Goal: Task Accomplishment & Management: Use online tool/utility

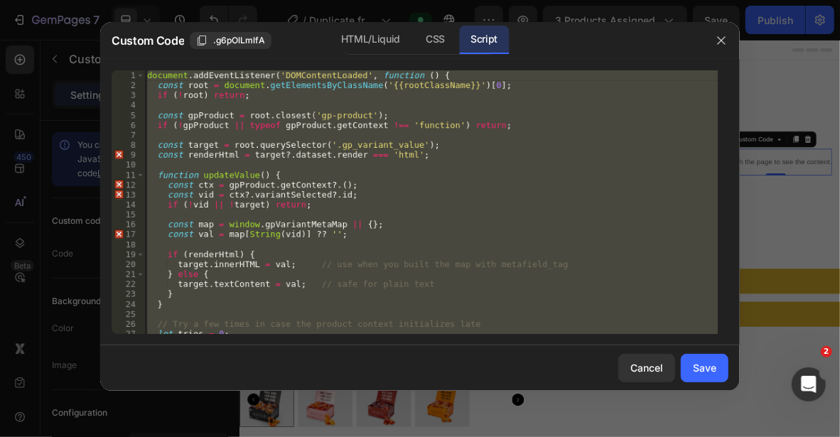
click at [722, 43] on icon "button" at bounding box center [721, 40] width 11 height 11
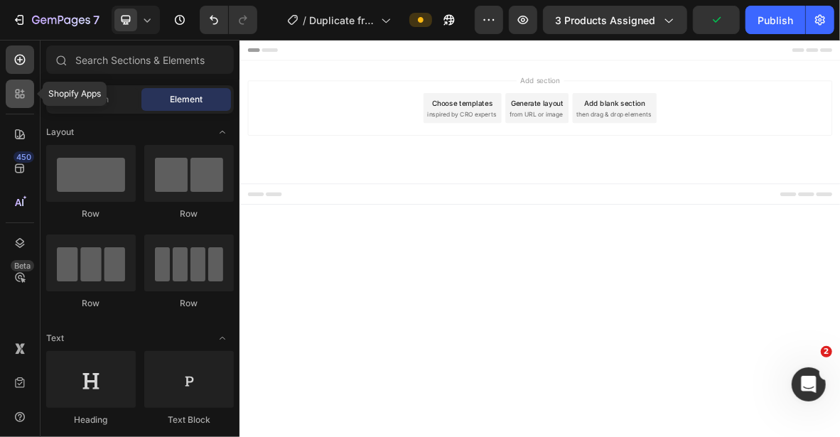
click at [14, 98] on icon at bounding box center [20, 94] width 14 height 14
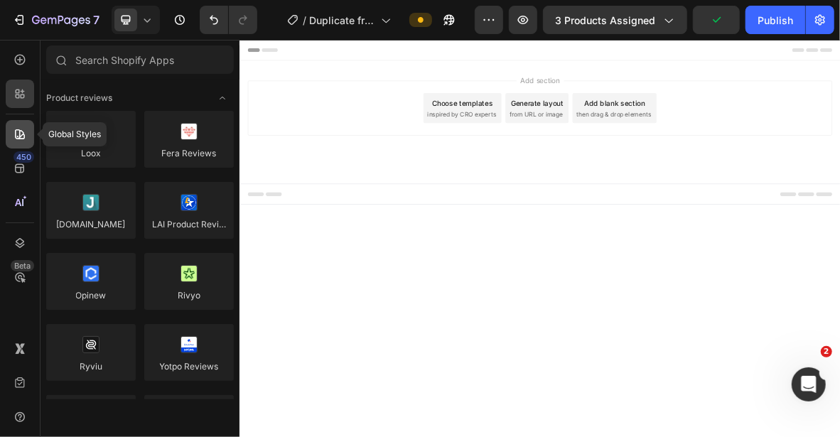
click at [17, 127] on icon at bounding box center [20, 134] width 14 height 14
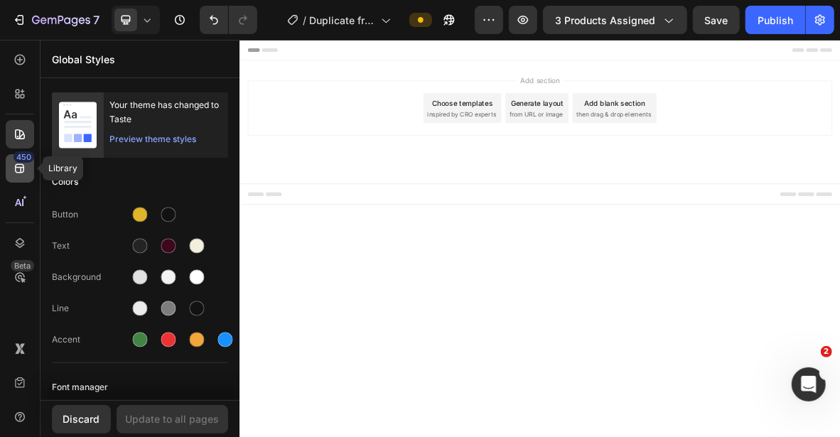
click at [19, 156] on div "450" at bounding box center [24, 156] width 21 height 11
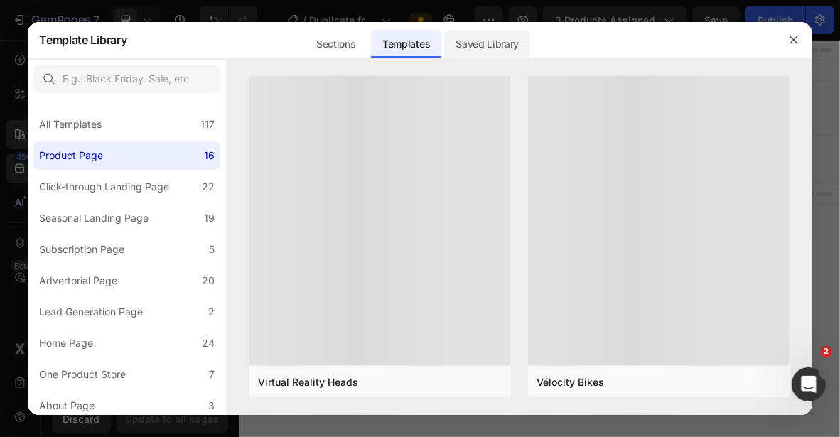
click at [510, 41] on div "Saved Library" at bounding box center [487, 44] width 86 height 28
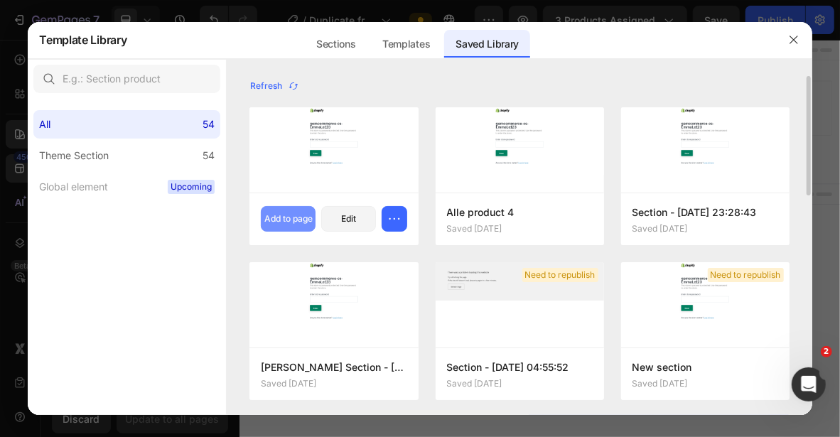
click at [279, 219] on div "Add to page" at bounding box center [288, 219] width 48 height 13
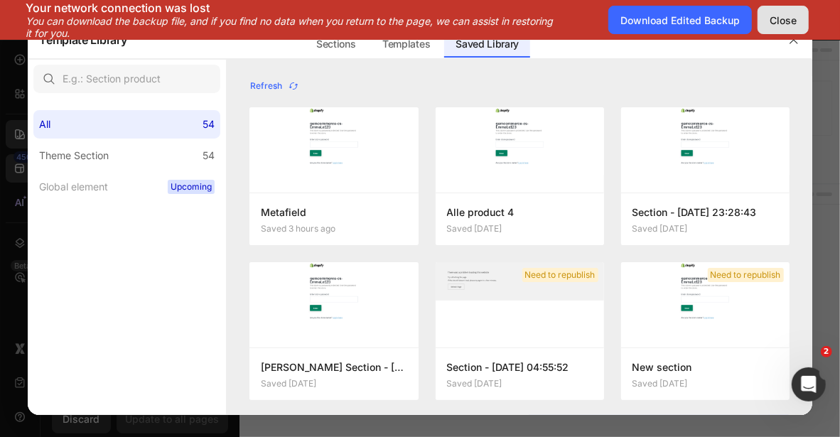
click at [779, 23] on div "Close" at bounding box center [783, 20] width 27 height 15
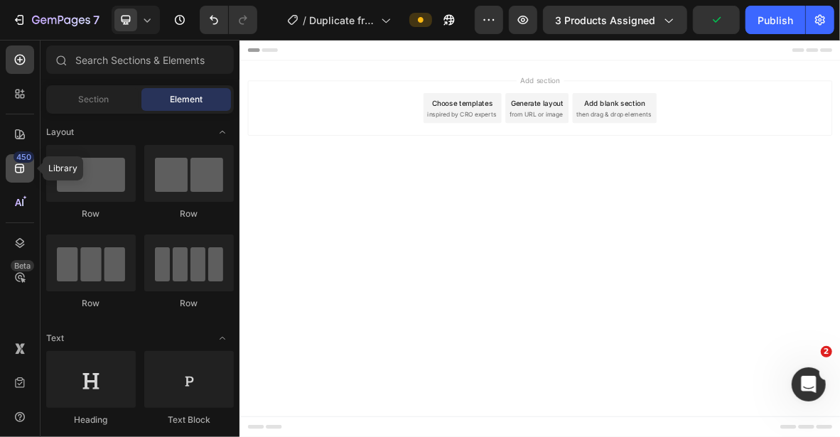
click at [13, 168] on icon at bounding box center [20, 168] width 14 height 14
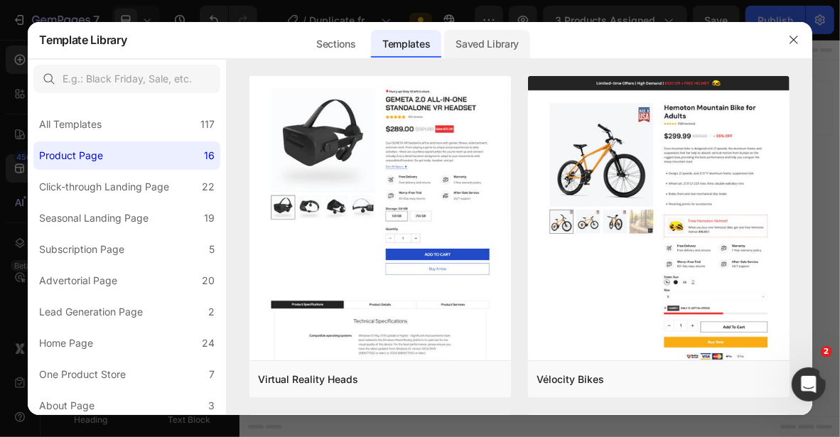
click at [476, 47] on div "Saved Library" at bounding box center [487, 44] width 86 height 28
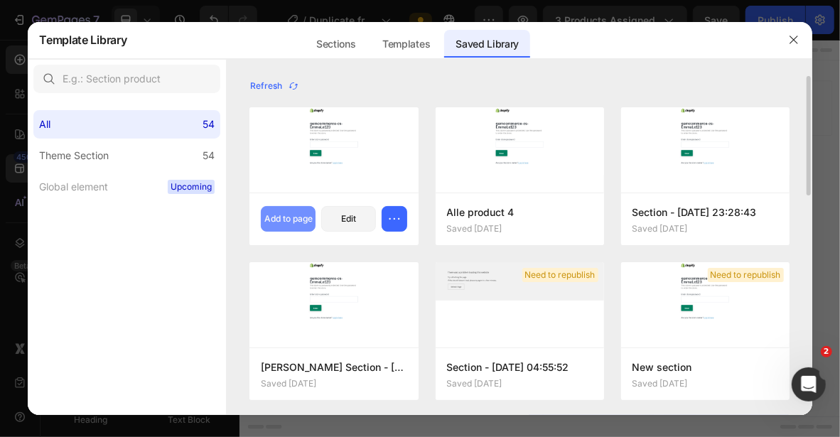
click at [296, 228] on button "Add to page" at bounding box center [288, 219] width 55 height 26
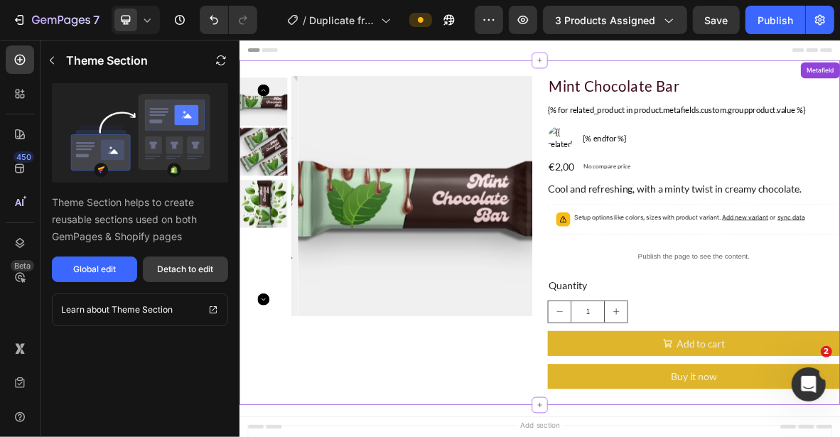
click at [174, 265] on div "Detach to edit" at bounding box center [186, 269] width 56 height 13
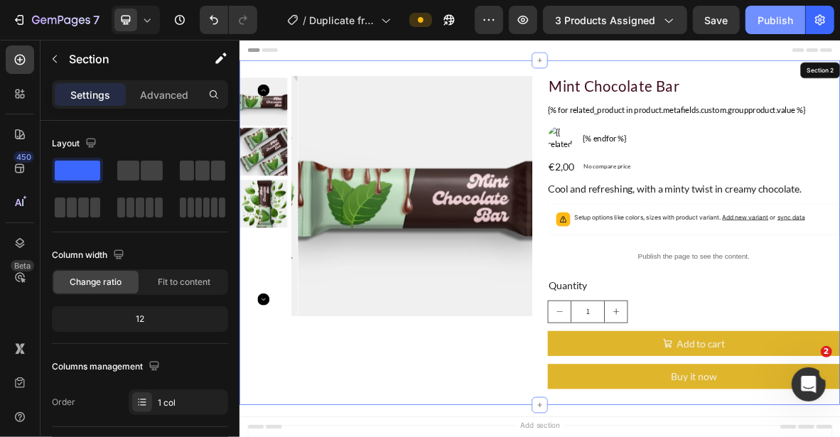
click at [754, 25] on button "Publish" at bounding box center [776, 20] width 60 height 28
click at [431, 84] on div "Product Images Mint Chocolate Bar Product Title {% for related_product in produ…" at bounding box center [665, 313] width 853 height 490
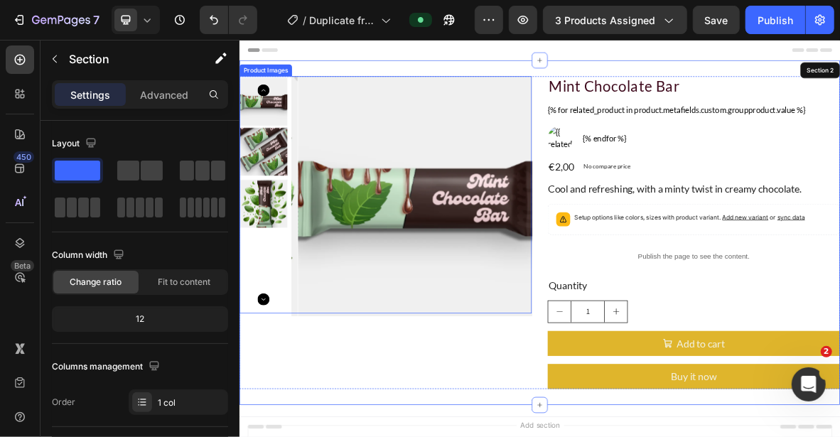
click at [350, 146] on img at bounding box center [491, 261] width 341 height 341
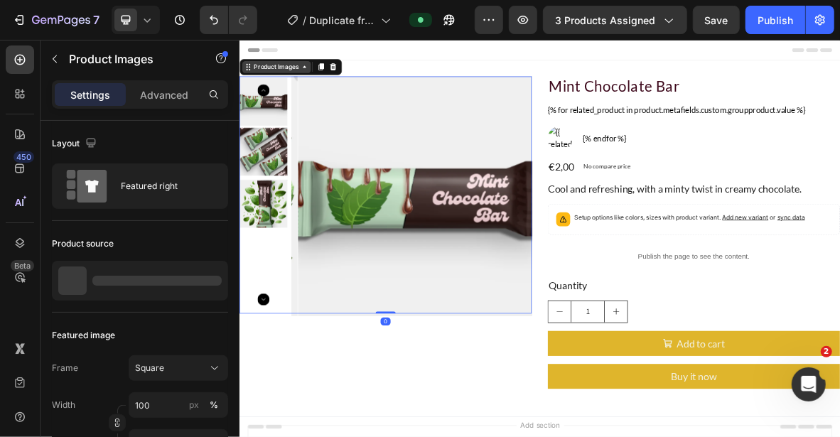
click at [295, 79] on div "Product Images" at bounding box center [291, 77] width 69 height 13
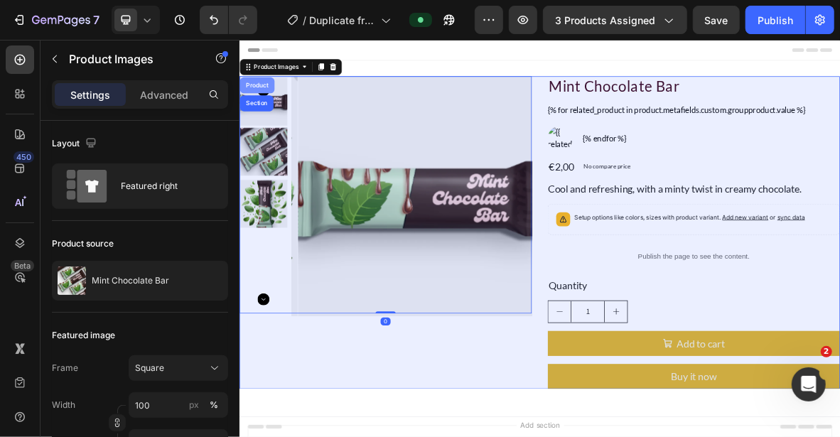
click at [269, 100] on div "Product" at bounding box center [264, 104] width 38 height 9
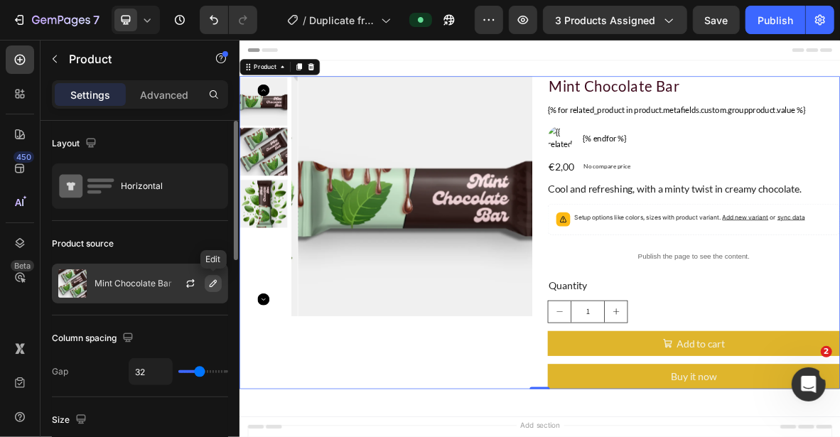
click at [209, 284] on icon "button" at bounding box center [213, 283] width 11 height 11
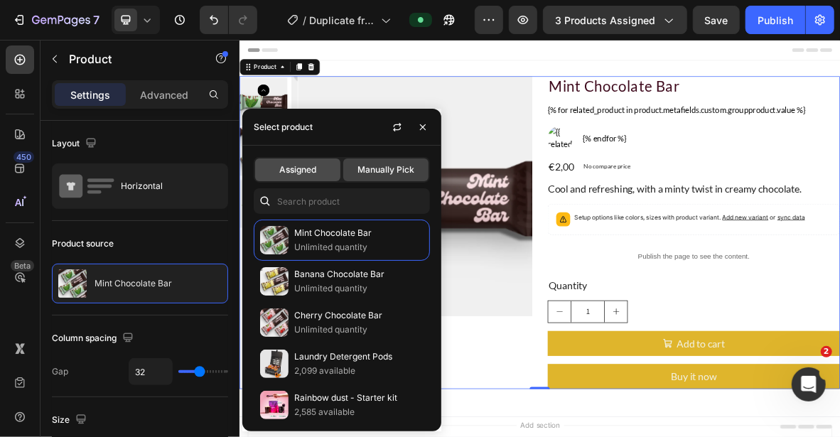
click at [315, 171] on span "Assigned" at bounding box center [297, 170] width 37 height 13
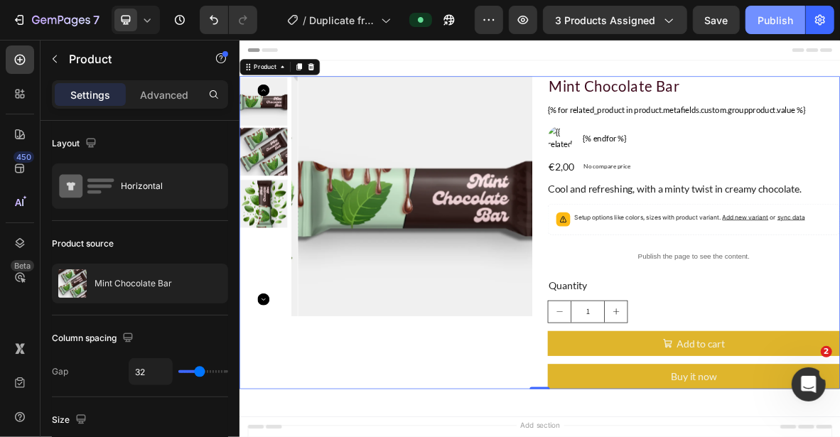
click at [788, 16] on div "Publish" at bounding box center [776, 20] width 36 height 15
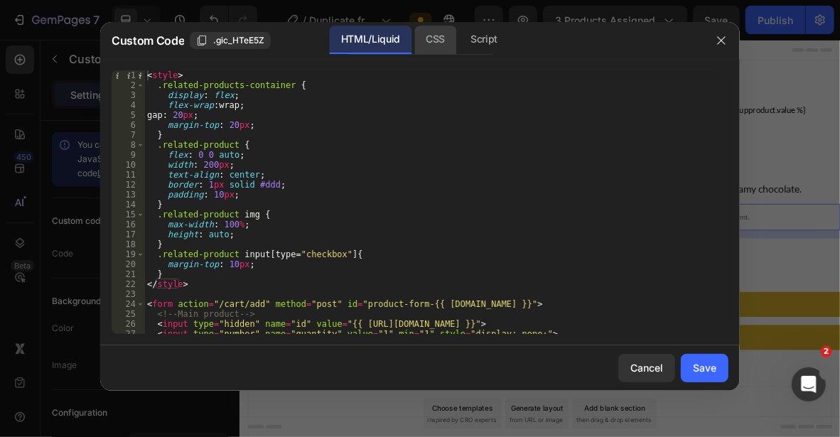
click at [459, 36] on div "CSS" at bounding box center [484, 40] width 50 height 28
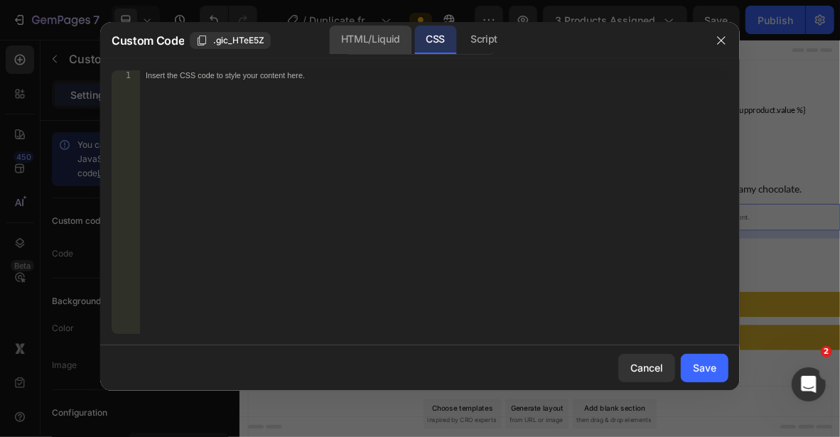
click at [389, 41] on div "HTML/Liquid" at bounding box center [371, 40] width 82 height 28
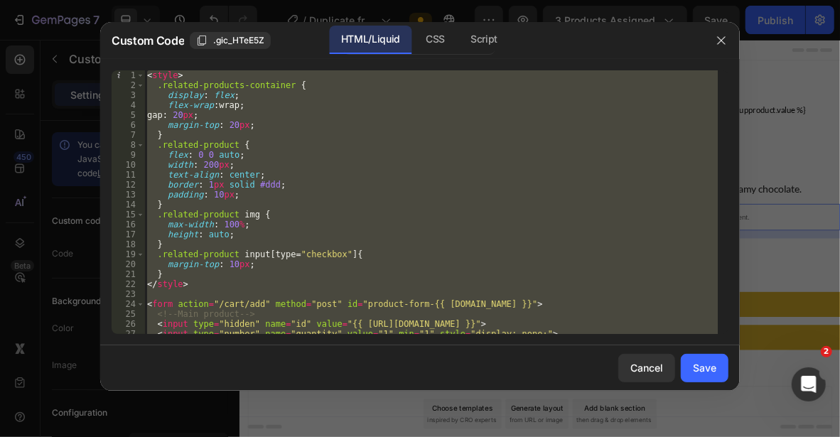
click at [402, 149] on div "< style > .related-products-container { display : flex ; flex-wrap : wrap ; gap…" at bounding box center [431, 202] width 574 height 264
type textarea ".related-product {"
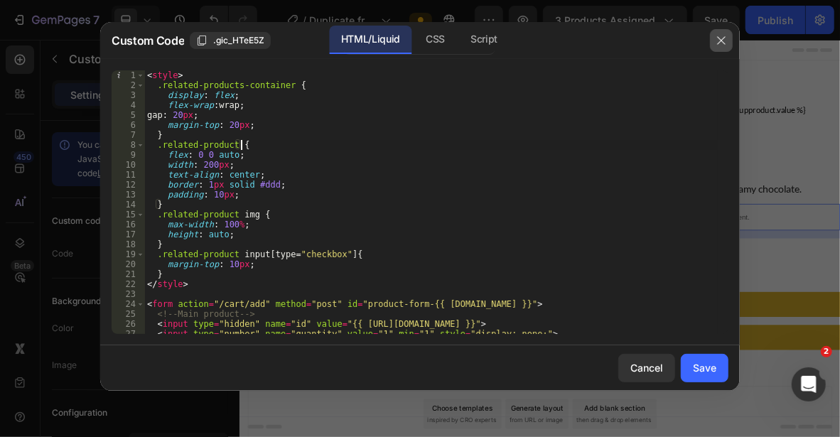
click at [726, 38] on icon "button" at bounding box center [721, 40] width 11 height 11
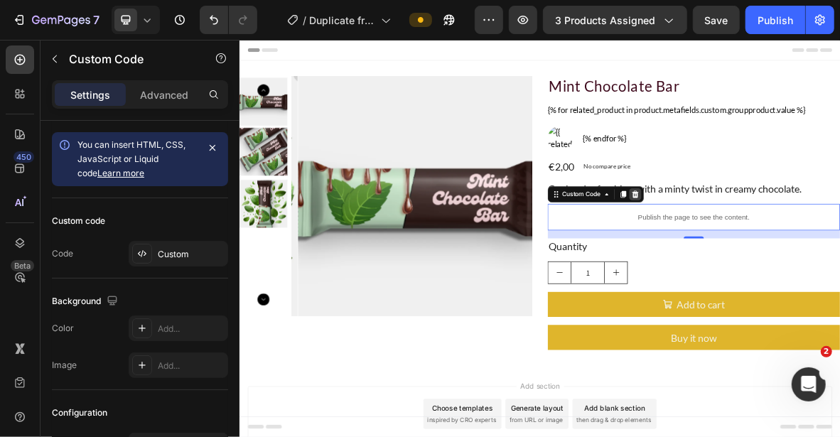
click at [801, 258] on icon at bounding box center [801, 258] width 11 height 11
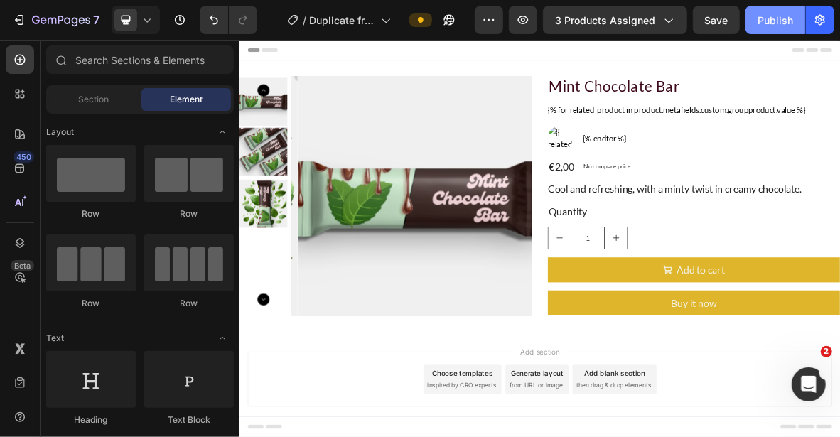
click at [778, 15] on div "Publish" at bounding box center [776, 20] width 36 height 15
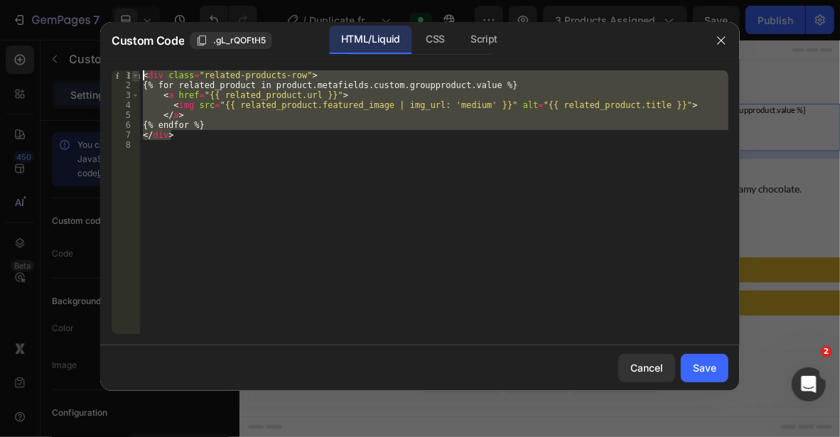
drag, startPoint x: 250, startPoint y: 134, endPoint x: 137, endPoint y: 70, distance: 129.9
click at [137, 70] on div "</div> 1 2 3 4 5 6 7 8 < div class = "related-products-row" > {% for related_pr…" at bounding box center [420, 202] width 617 height 264
click at [459, 36] on div "CSS" at bounding box center [484, 40] width 50 height 28
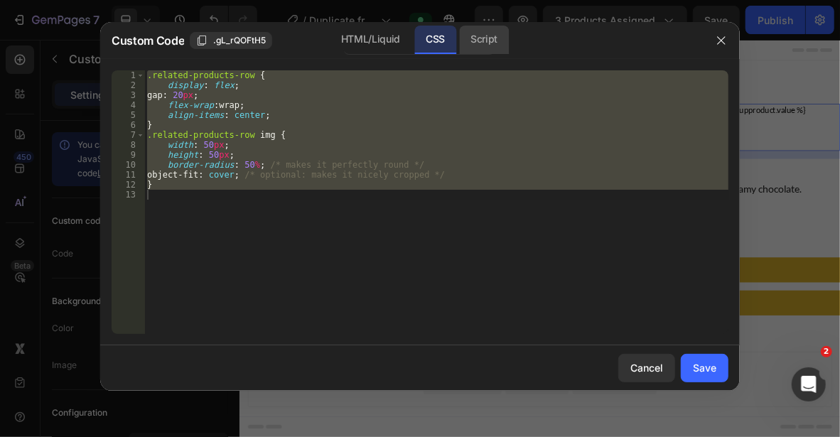
click at [483, 36] on div "Script" at bounding box center [484, 40] width 50 height 28
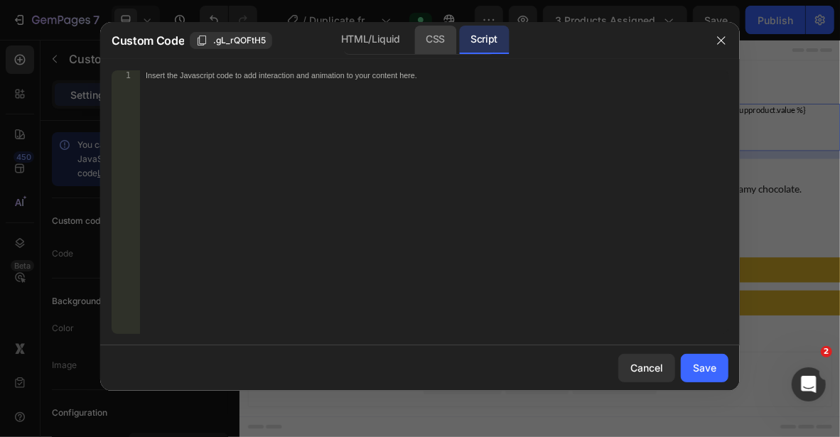
click at [448, 40] on div "CSS" at bounding box center [435, 40] width 42 height 28
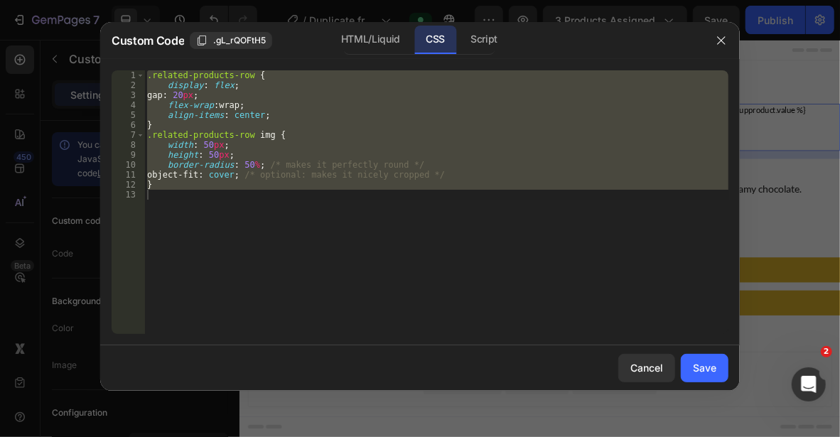
type textarea "}"
click at [722, 44] on icon "button" at bounding box center [721, 40] width 11 height 11
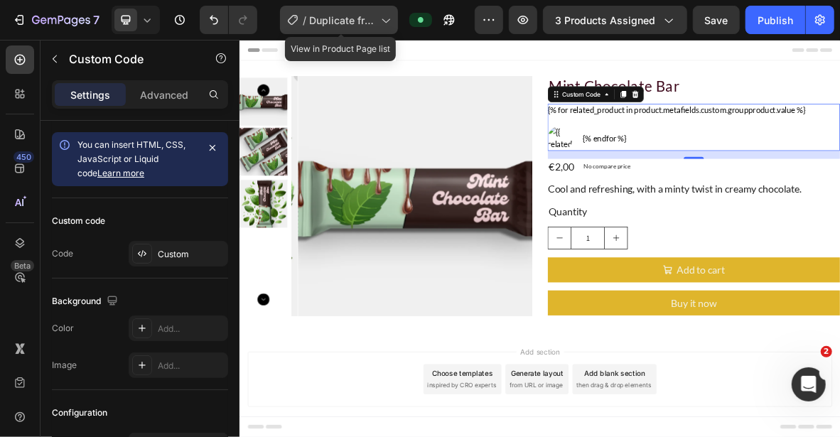
click at [381, 23] on icon at bounding box center [385, 20] width 14 height 14
